Goal: Task Accomplishment & Management: Complete application form

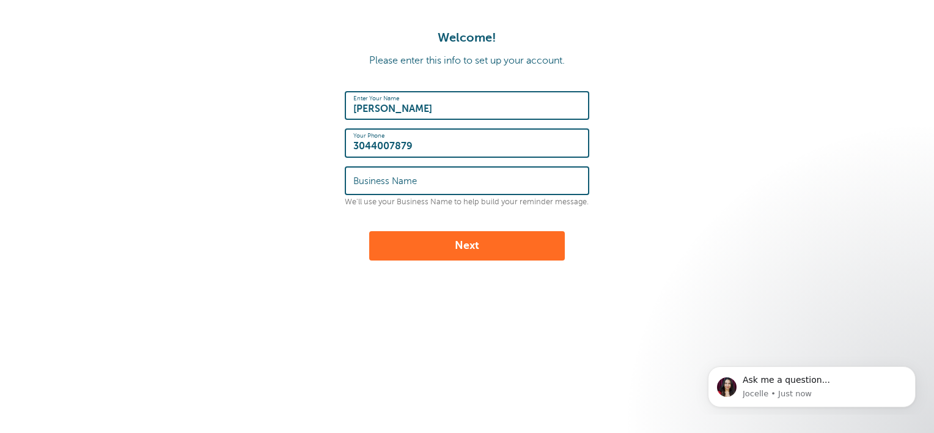
click at [466, 183] on input "Business Name" at bounding box center [466, 180] width 227 height 26
type input "Manor Lake Gainesville"
click at [486, 239] on button "Next" at bounding box center [467, 245] width 196 height 29
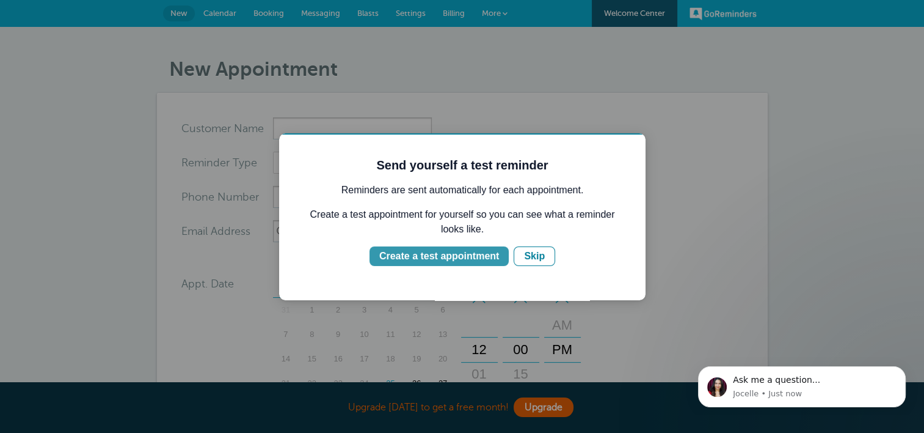
click at [461, 254] on div "Create a test appointment" at bounding box center [439, 256] width 120 height 15
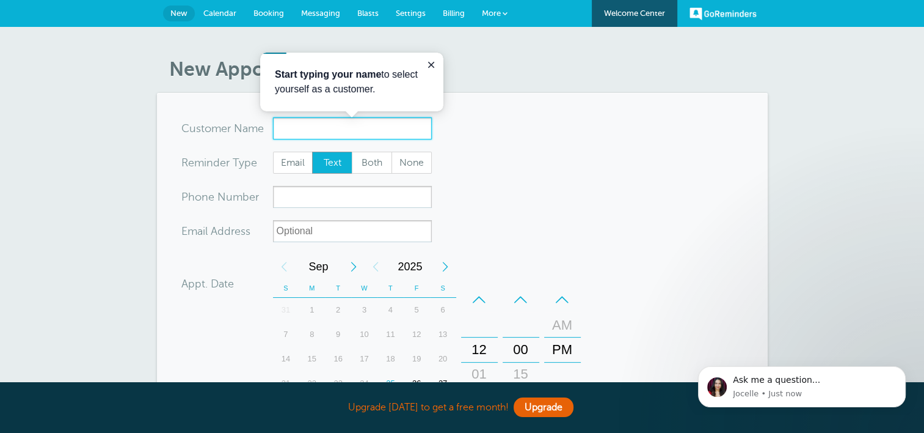
click at [340, 127] on input "x-no-autofill" at bounding box center [352, 128] width 159 height 22
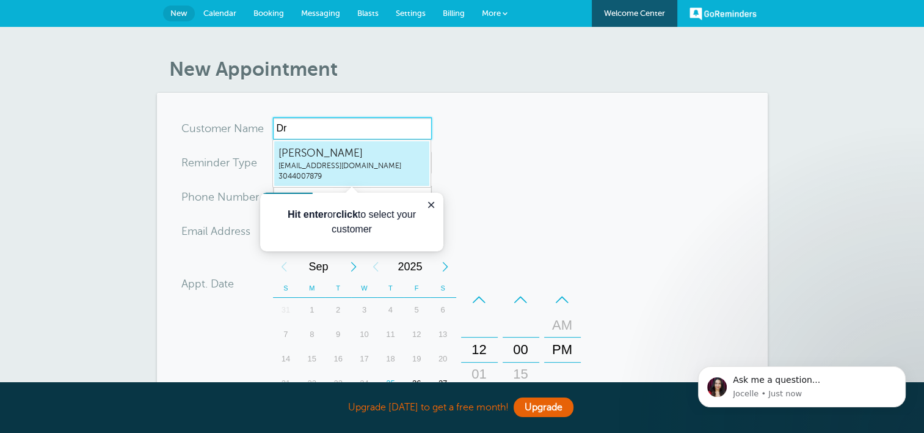
click at [315, 154] on span "[PERSON_NAME]" at bounding box center [352, 152] width 147 height 15
type input "DREMATHOMPSONed@manorlakegv.com3044007879"
type input "[PERSON_NAME]"
type input "3044007879"
type input "ed@manorlakegv.com"
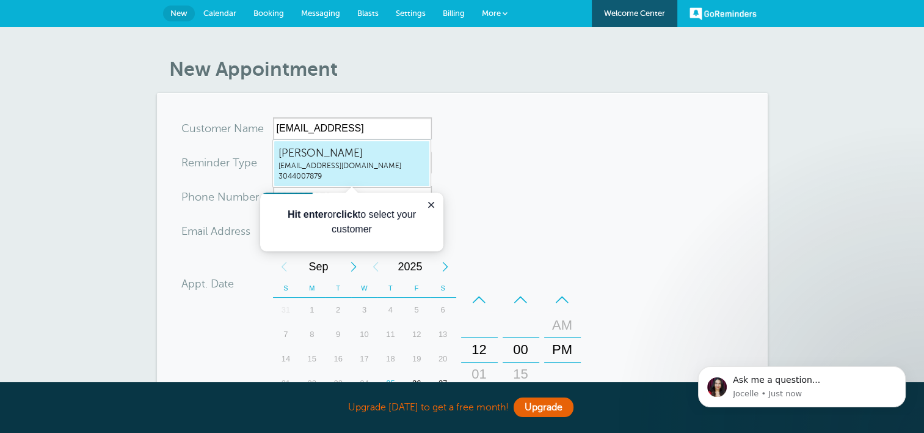
scroll to position [400, 0]
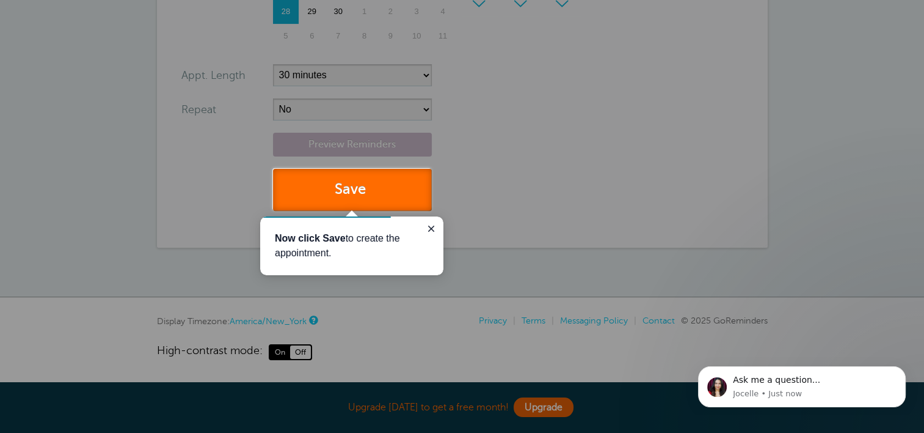
click at [350, 185] on button "Save" at bounding box center [352, 190] width 159 height 42
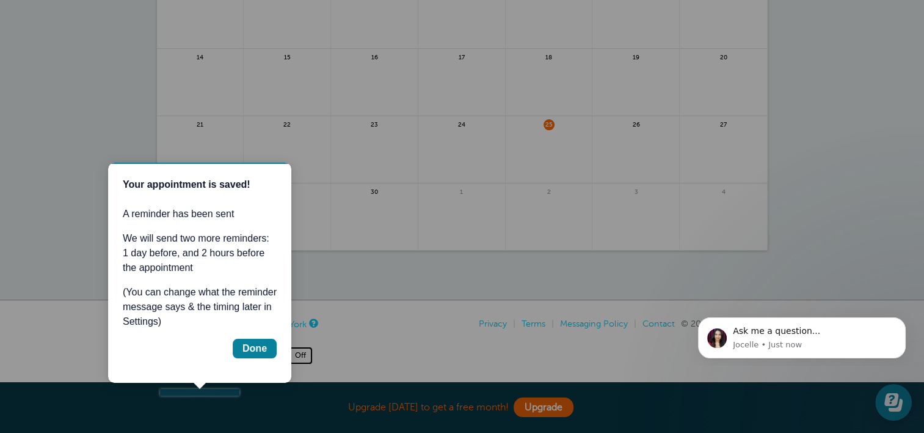
scroll to position [257, 0]
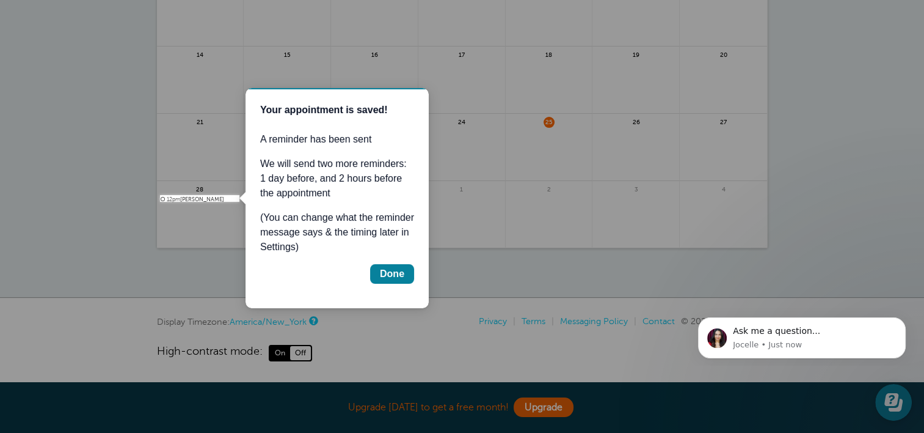
click at [631, 186] on div at bounding box center [582, 101] width 685 height 202
click at [390, 270] on div "Done" at bounding box center [392, 273] width 24 height 15
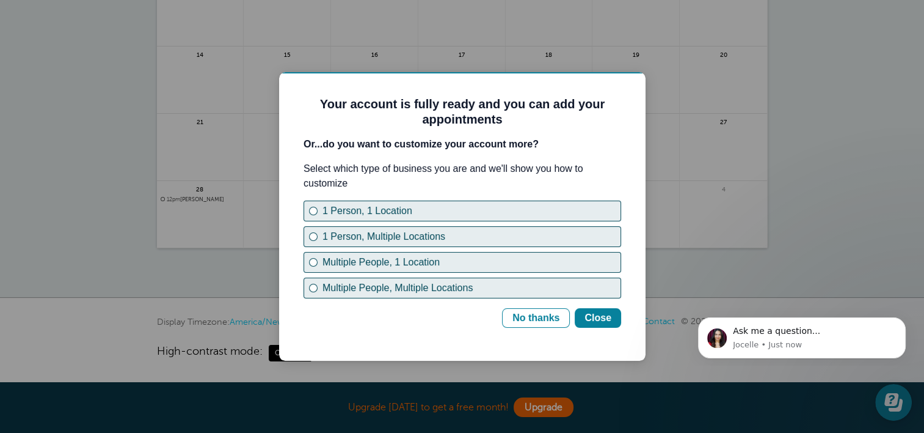
scroll to position [0, 0]
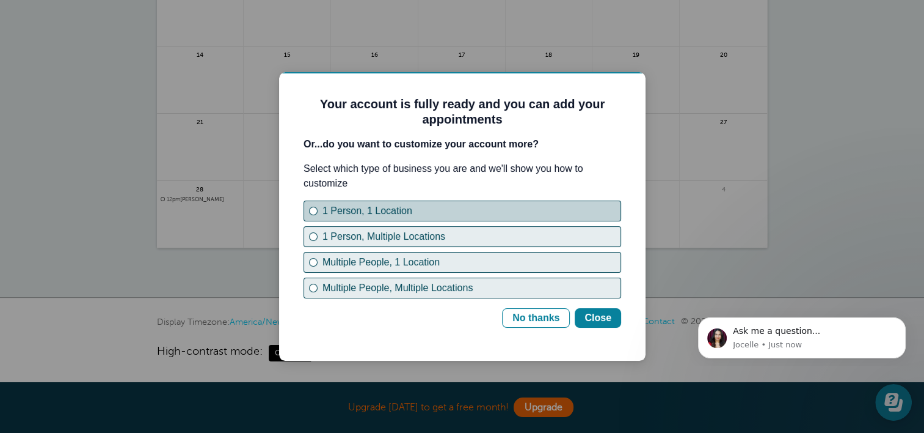
drag, startPoint x: 311, startPoint y: 207, endPoint x: 338, endPoint y: 211, distance: 27.2
click at [315, 207] on div "1 Person, 1 Location" at bounding box center [313, 211] width 9 height 9
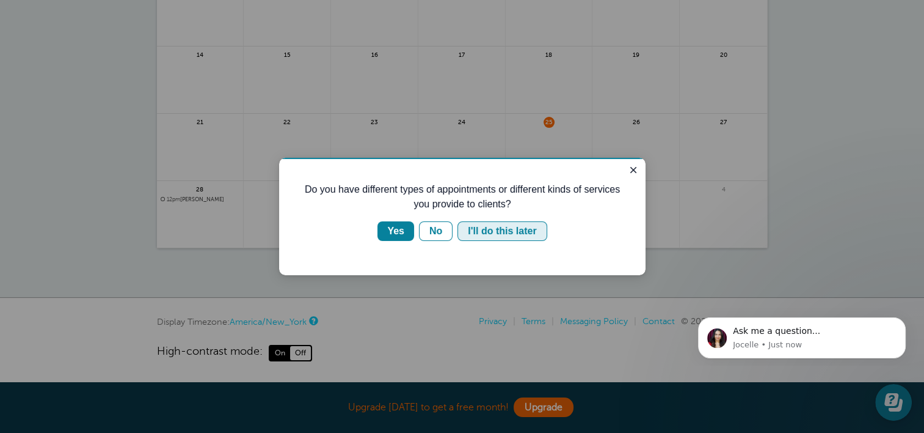
click at [491, 229] on div "I'll do this later" at bounding box center [502, 231] width 68 height 15
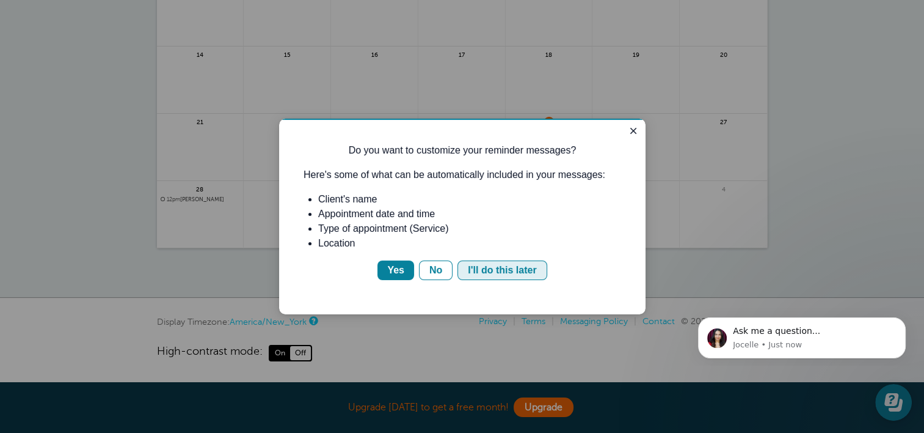
click at [484, 266] on div "I'll do this later" at bounding box center [502, 270] width 68 height 15
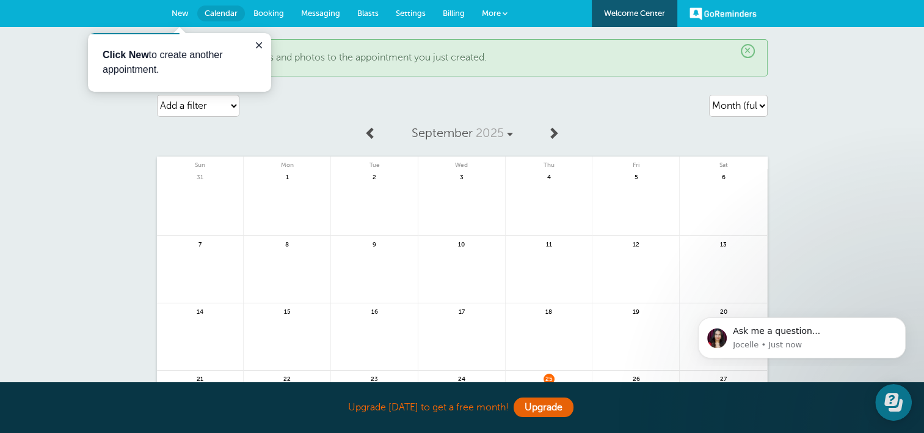
click at [746, 46] on span "×" at bounding box center [748, 51] width 14 height 14
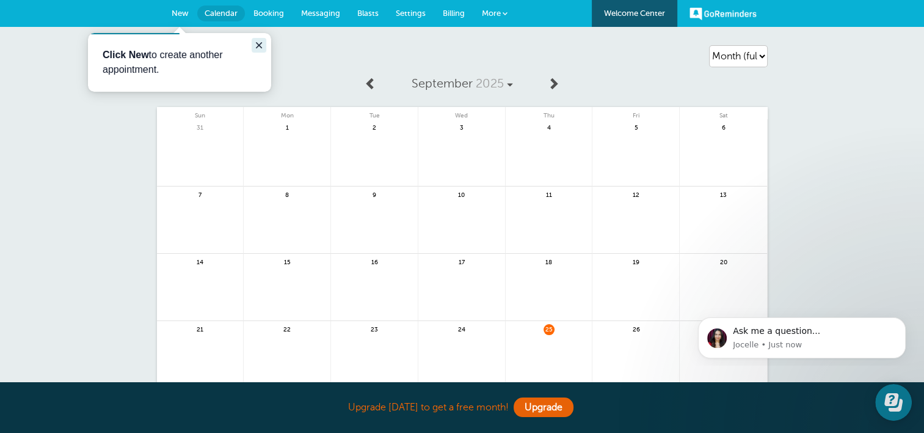
click at [265, 43] on button "Close guide" at bounding box center [259, 45] width 15 height 15
